Goal: Communication & Community: Answer question/provide support

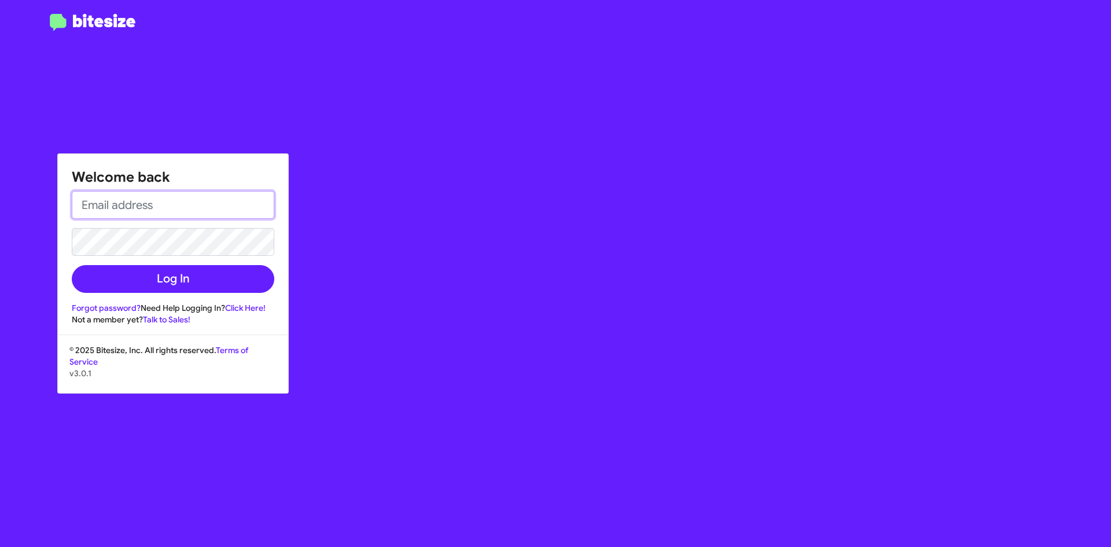
click at [146, 201] on input "email" at bounding box center [173, 205] width 203 height 28
type input "[PERSON_NAME][EMAIL_ADDRESS][DOMAIN_NAME]"
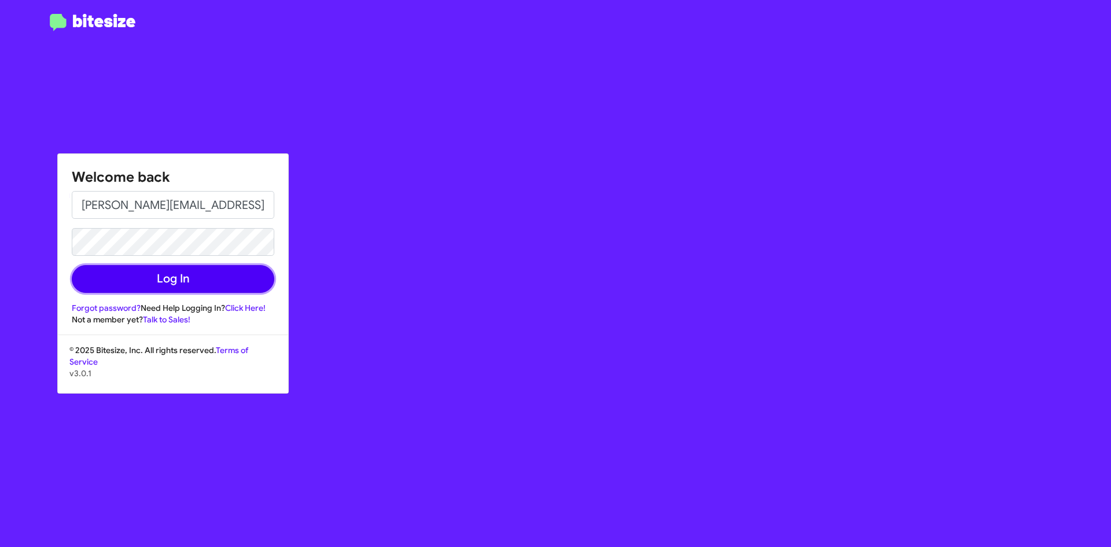
click at [162, 289] on button "Log In" at bounding box center [173, 279] width 203 height 28
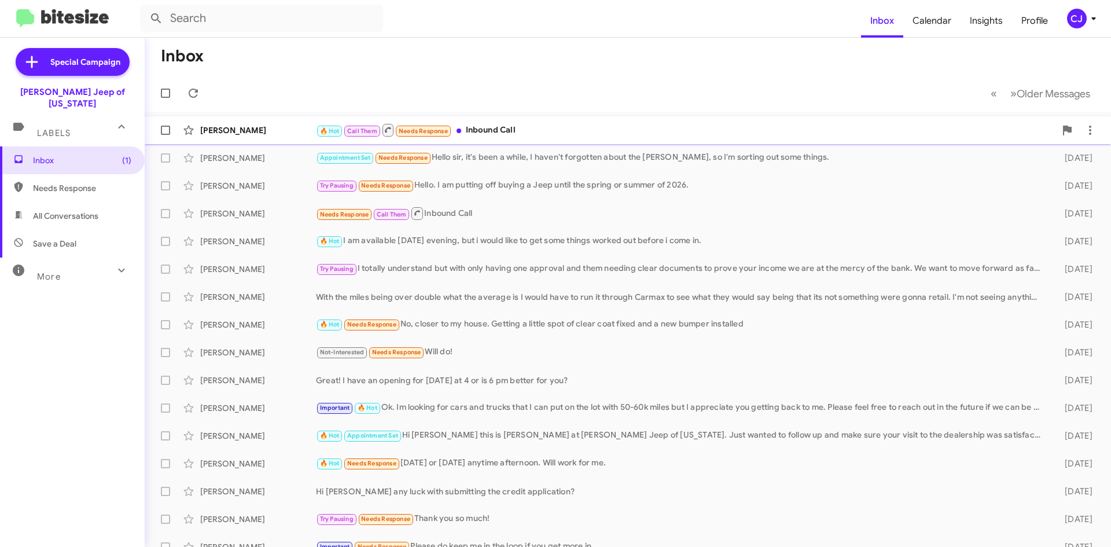
click at [585, 140] on div "[PERSON_NAME] 🔥 Hot Call Them Needs Response Inbound Call [DATE] Follow Up ?" at bounding box center [628, 130] width 948 height 23
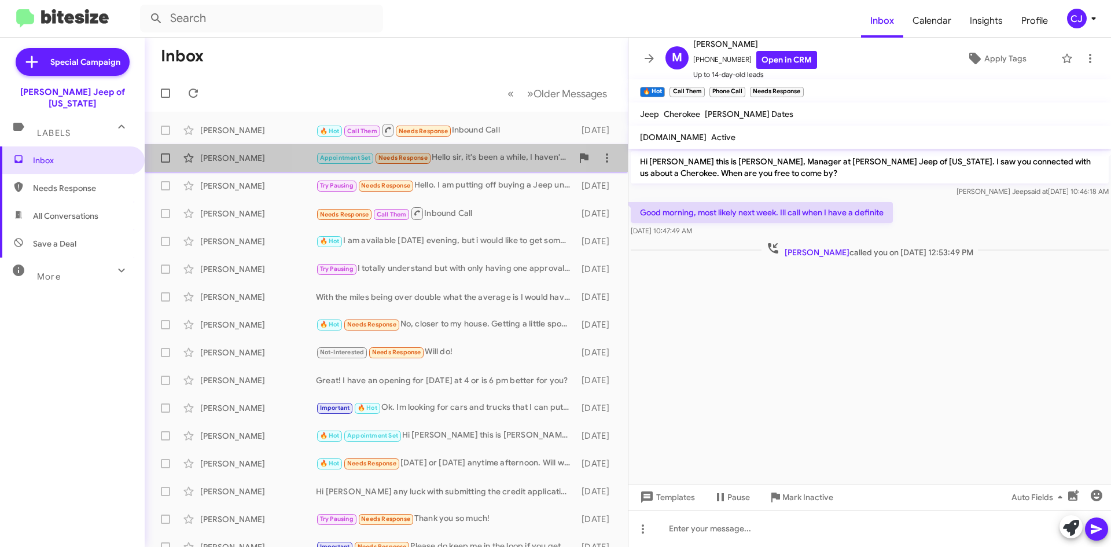
click at [453, 159] on div "Appointment Set Needs Response Hello sir, it's been a while, I haven't forgotte…" at bounding box center [444, 157] width 256 height 13
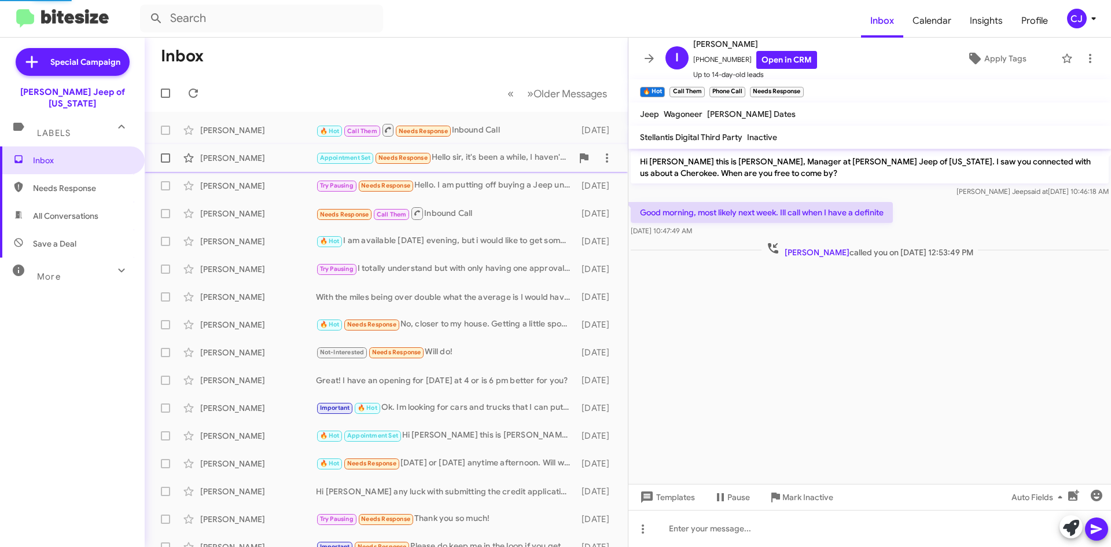
scroll to position [432, 0]
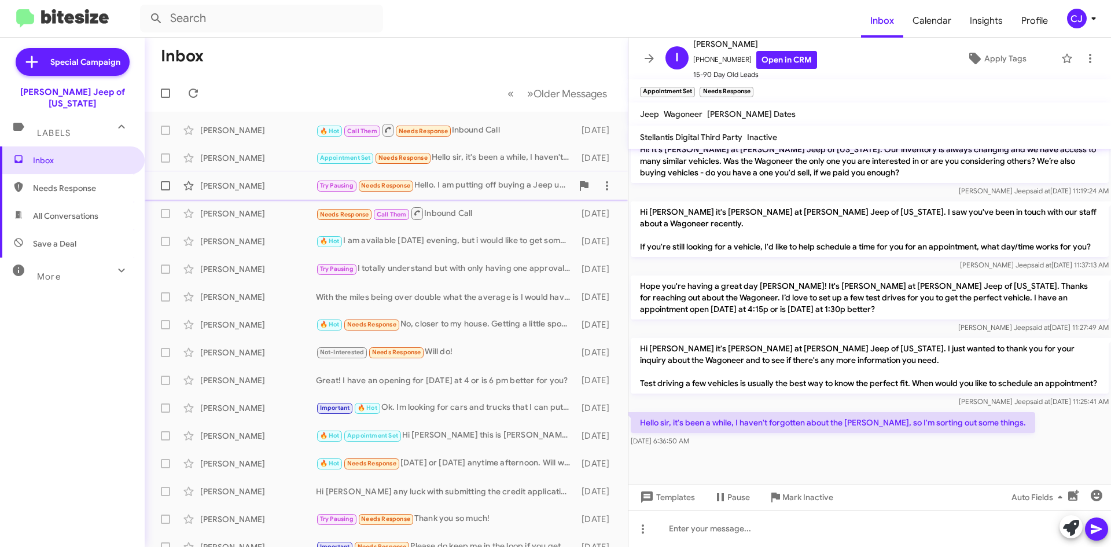
click at [476, 183] on div "Try Pausing Needs Response Hello. I am putting off buying a Jeep until the spri…" at bounding box center [444, 185] width 256 height 13
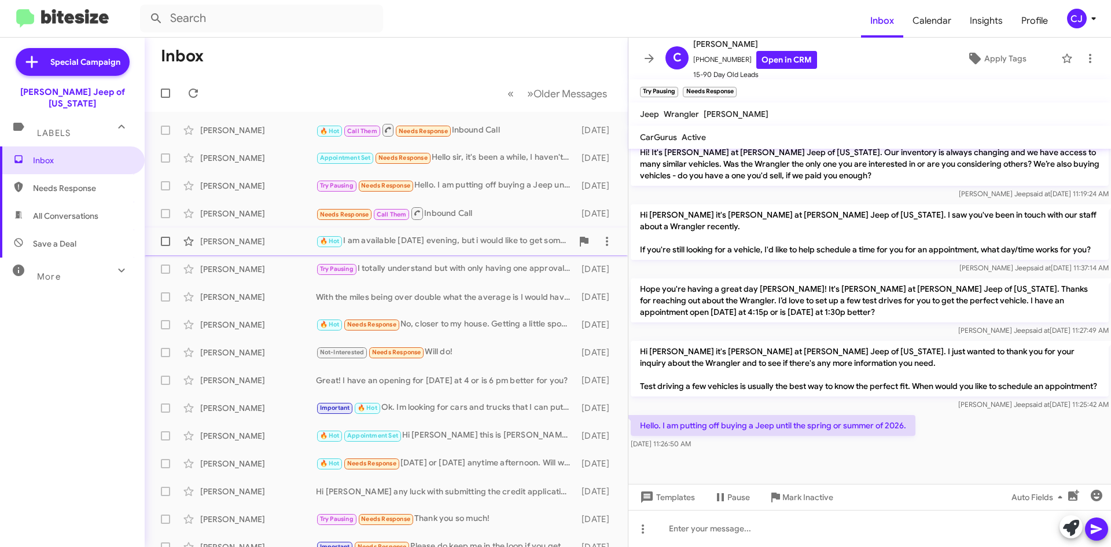
click at [495, 244] on div "🔥 Hot I am available [DATE] evening, but i would like to get some things worked…" at bounding box center [444, 240] width 256 height 13
